Goal: Obtain resource: Download file/media

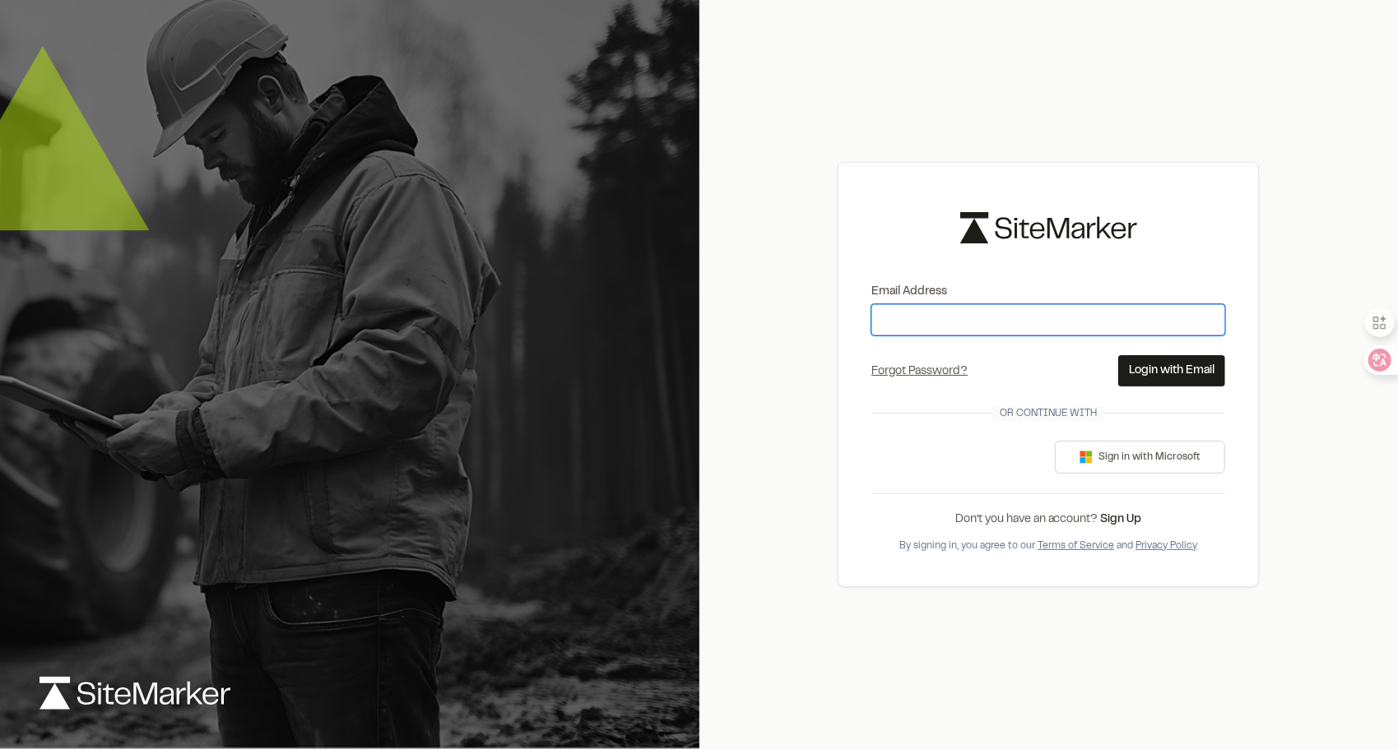
click at [940, 322] on input "Email Address" at bounding box center [1048, 319] width 354 height 31
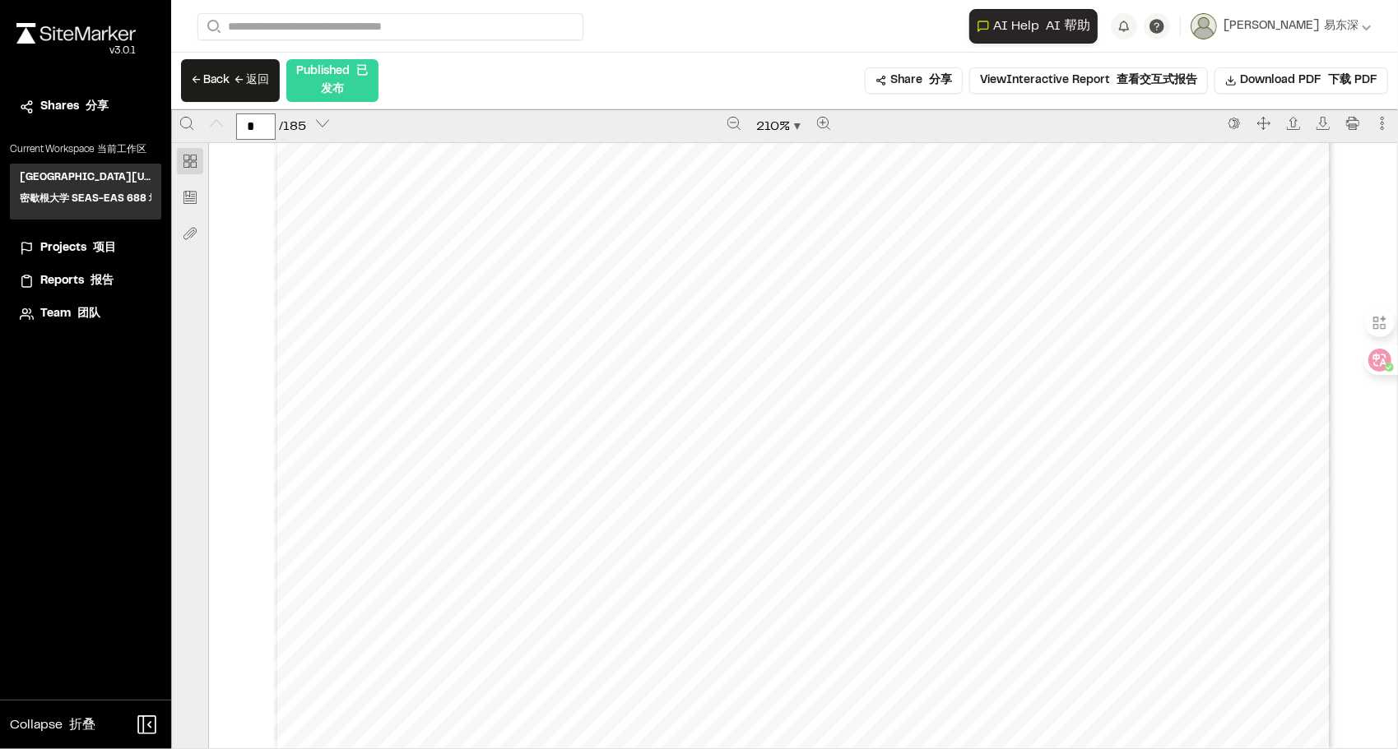
scroll to position [494, 0]
type input "*"
